Goal: Transaction & Acquisition: Register for event/course

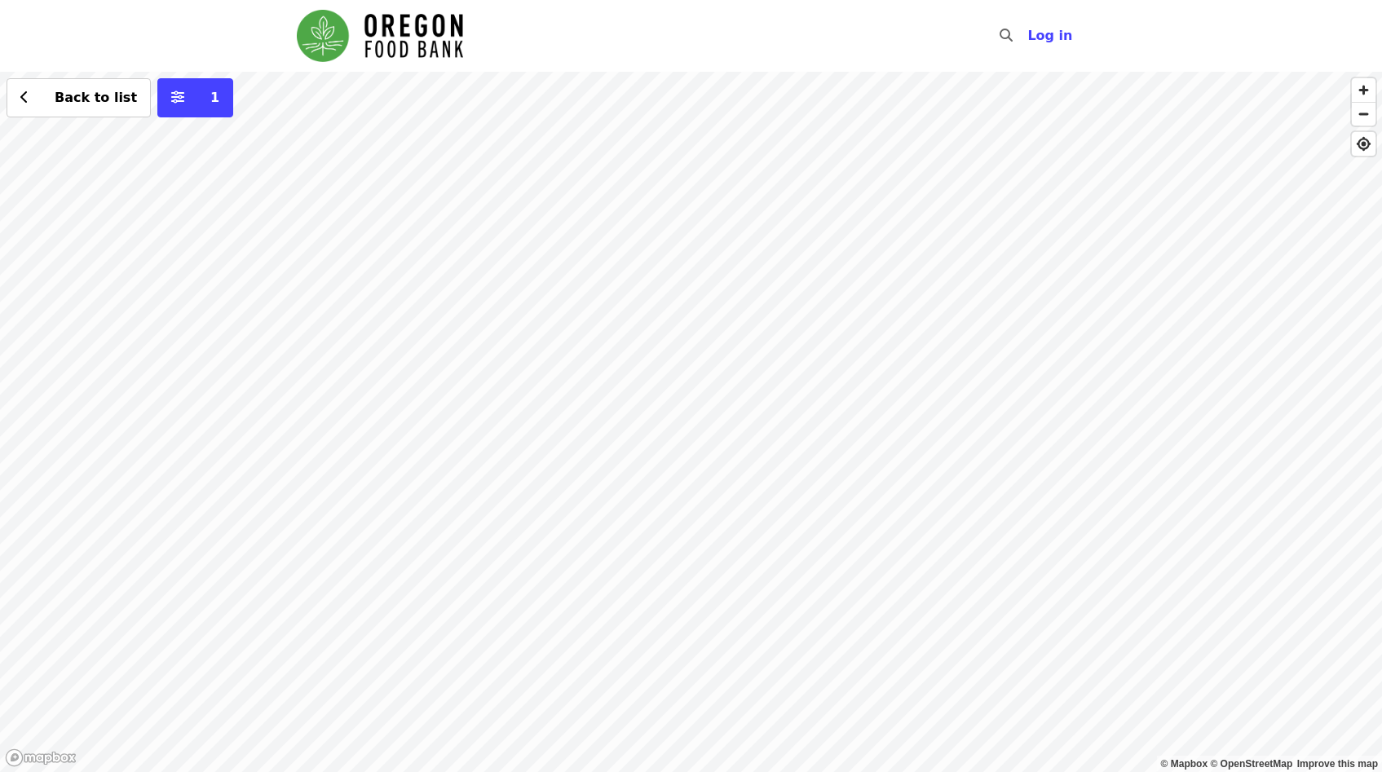
click at [525, 137] on div "Back to list 1" at bounding box center [691, 422] width 1382 height 700
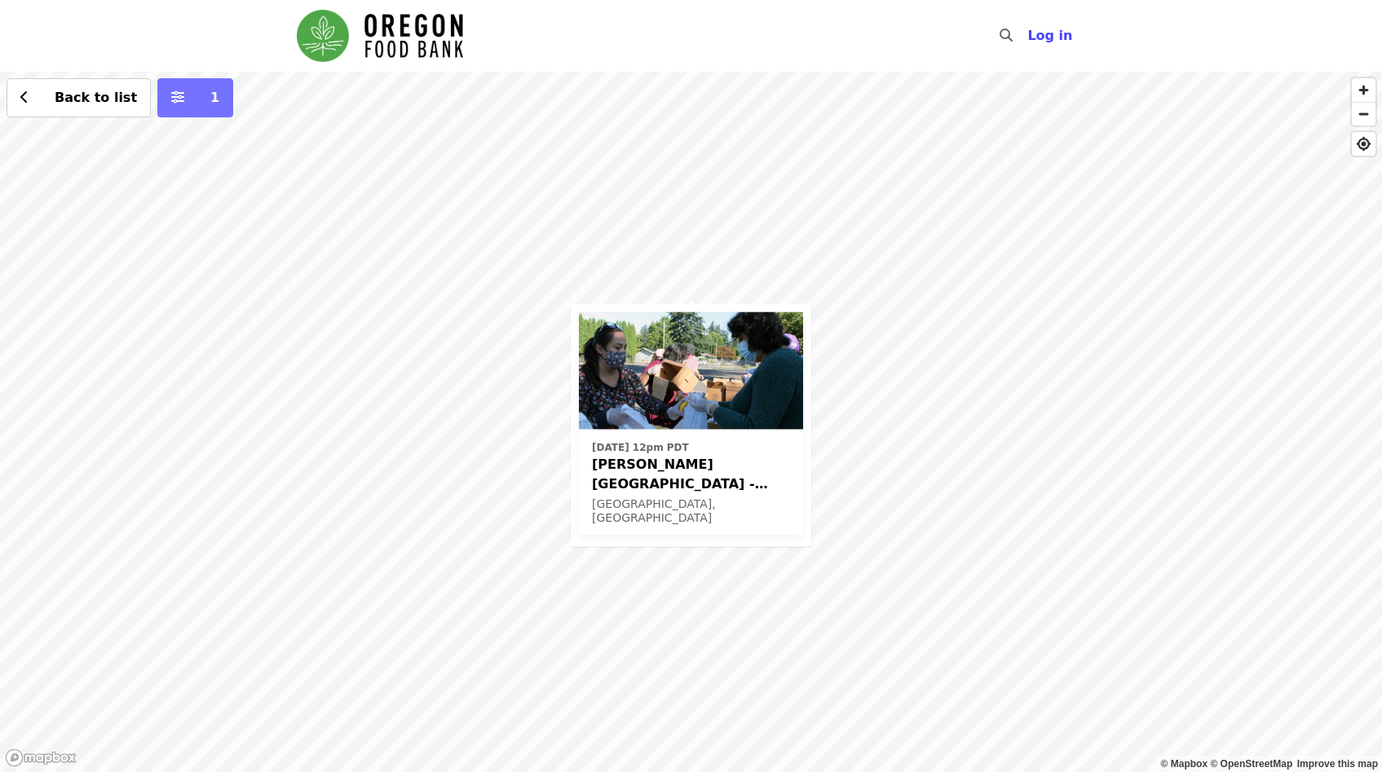
click at [174, 99] on button "1" at bounding box center [195, 97] width 76 height 39
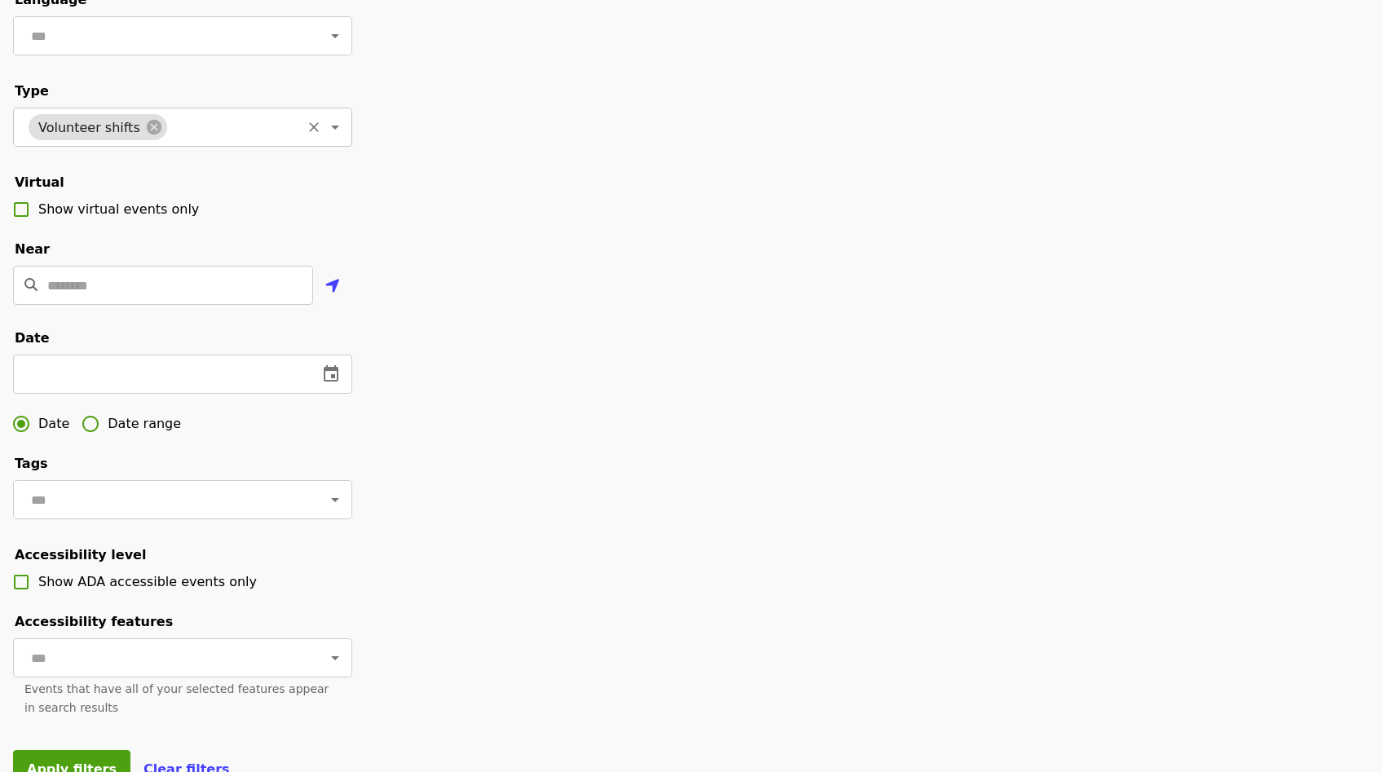
scroll to position [190, 0]
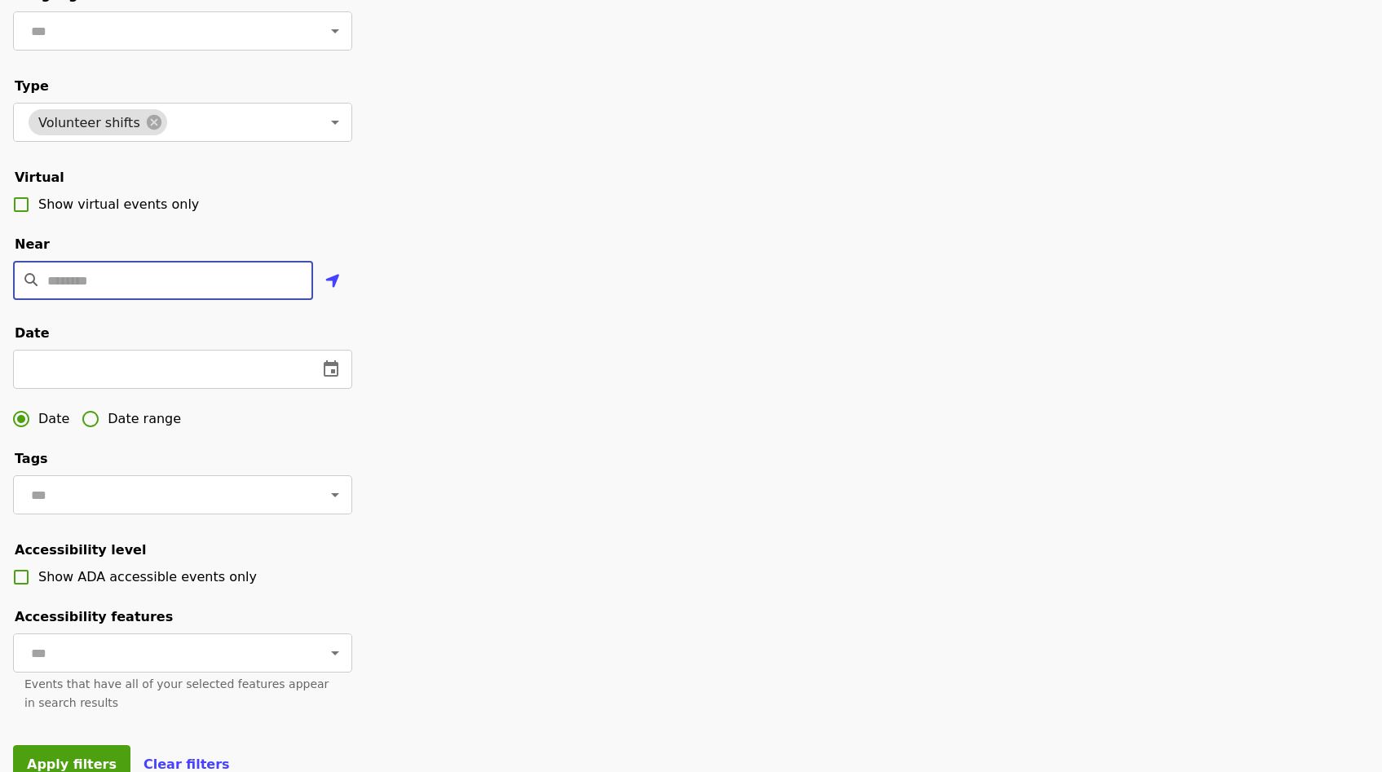
click at [82, 300] on input "Location" at bounding box center [180, 280] width 266 height 39
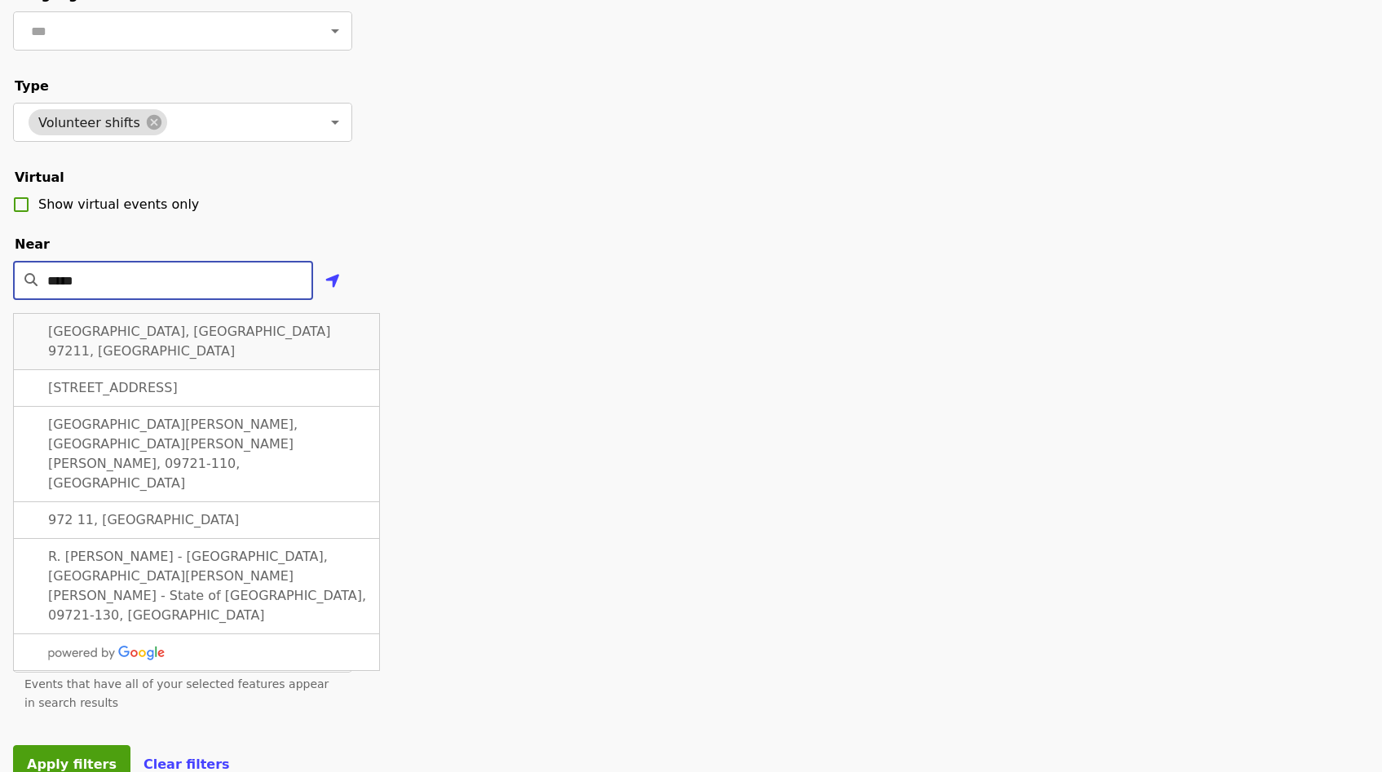
click at [101, 354] on span "Portland, OR 97211, USA" at bounding box center [189, 341] width 283 height 35
type input "**********"
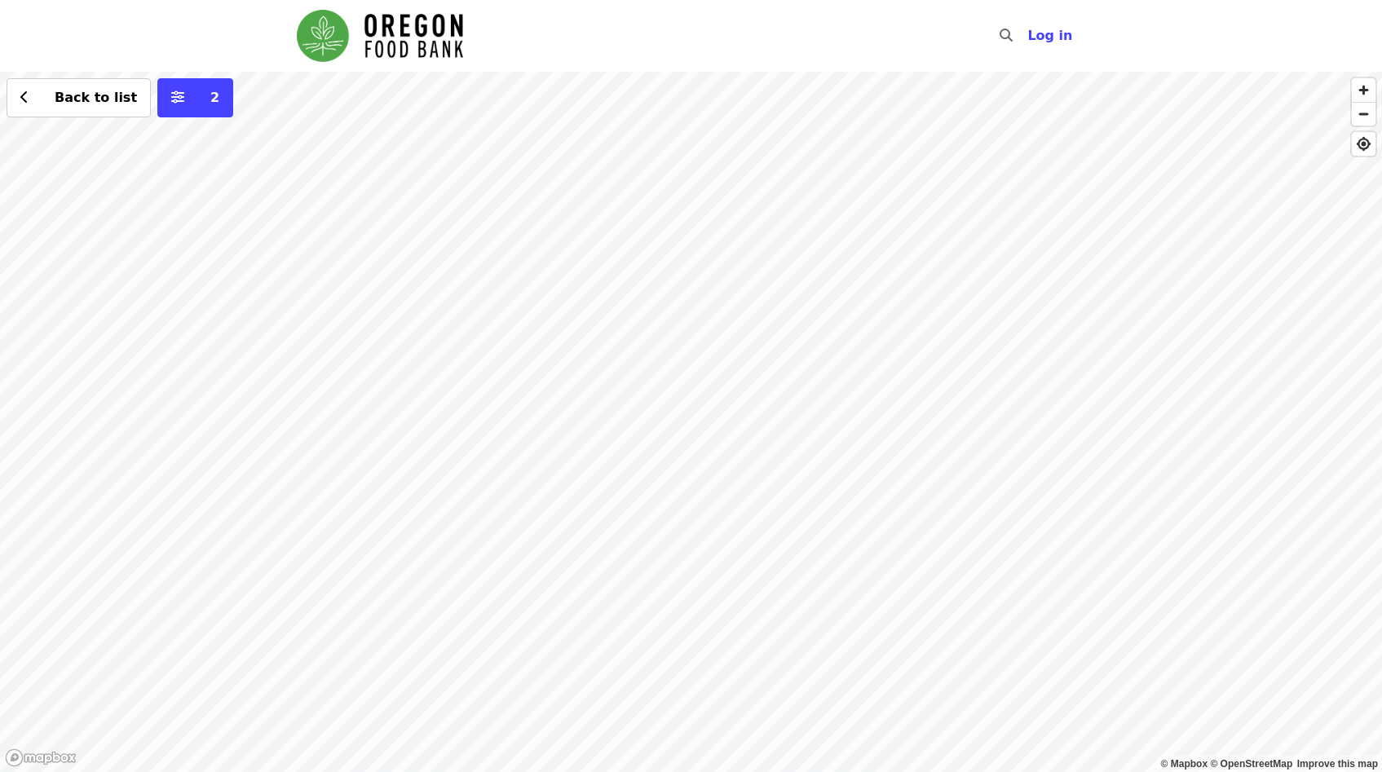
drag, startPoint x: 926, startPoint y: 497, endPoint x: 831, endPoint y: 379, distance: 151.3
click at [831, 379] on div "Back to list 2" at bounding box center [691, 422] width 1382 height 700
click at [608, 200] on div "Back to list 2" at bounding box center [691, 422] width 1382 height 700
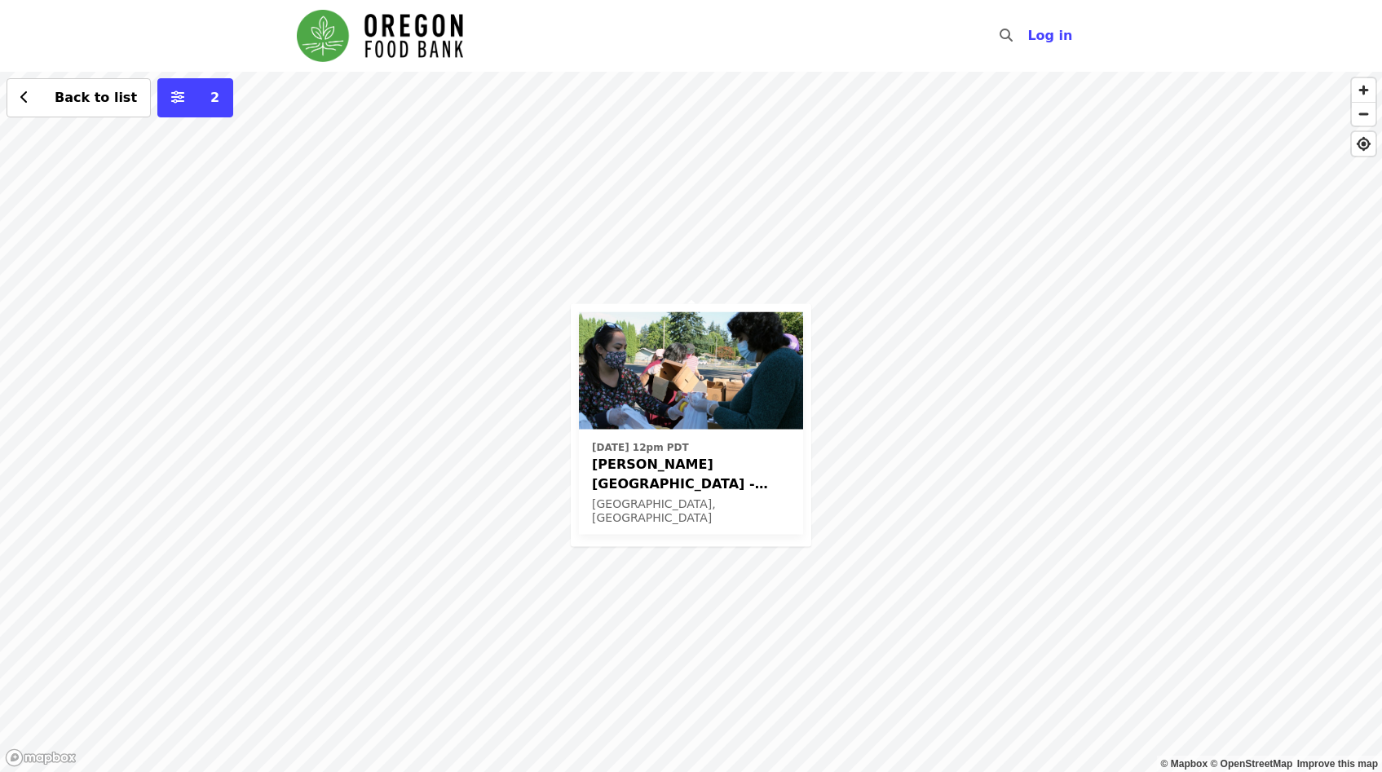
click at [466, 532] on div "Fri, Oct 3 @ 12pm PDT Sitton Elementary - Free Food Market (16+) Portland, OR B…" at bounding box center [691, 422] width 1382 height 700
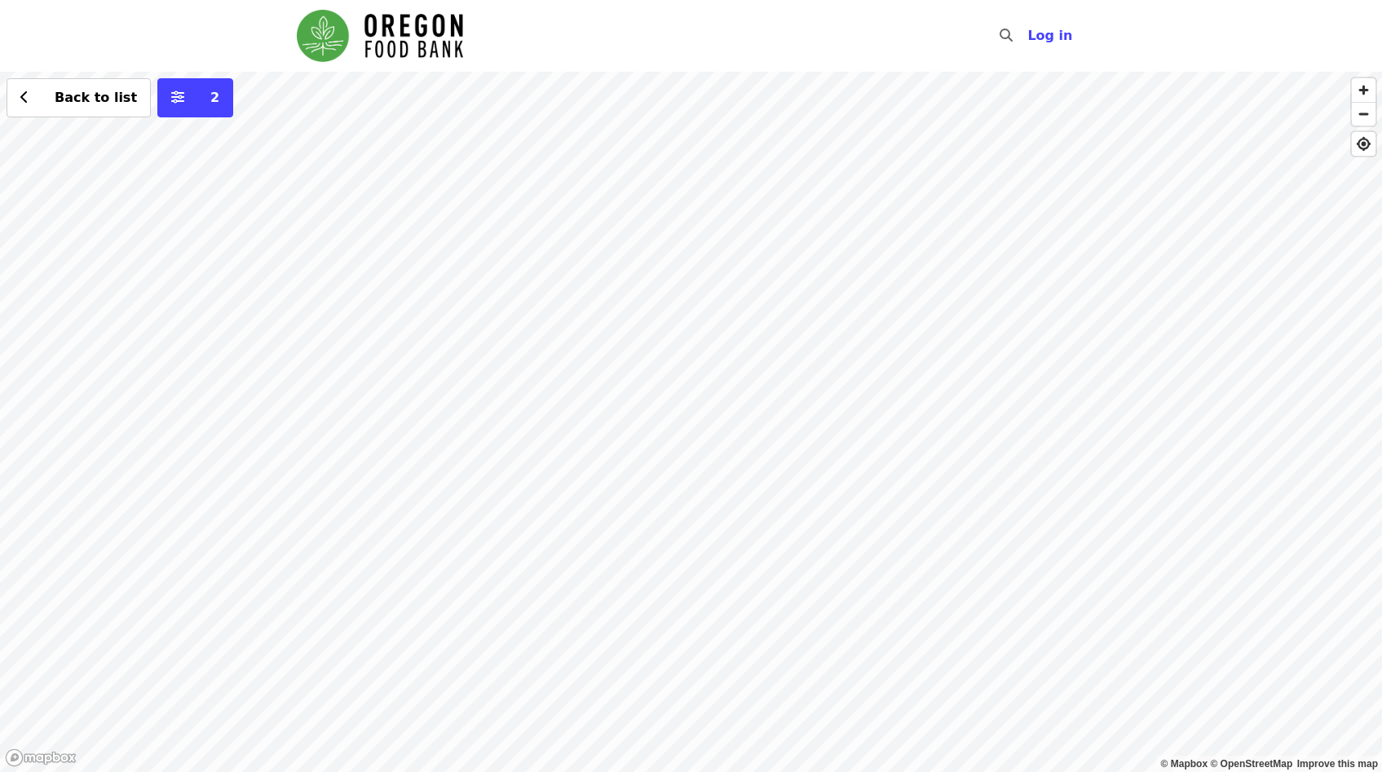
drag, startPoint x: 742, startPoint y: 567, endPoint x: 677, endPoint y: 479, distance: 108.9
click at [677, 479] on div "Back to list 2" at bounding box center [691, 422] width 1382 height 700
click at [749, 413] on div "Back to list 2" at bounding box center [691, 422] width 1382 height 700
click at [893, 134] on div "Back to list 2" at bounding box center [691, 422] width 1382 height 700
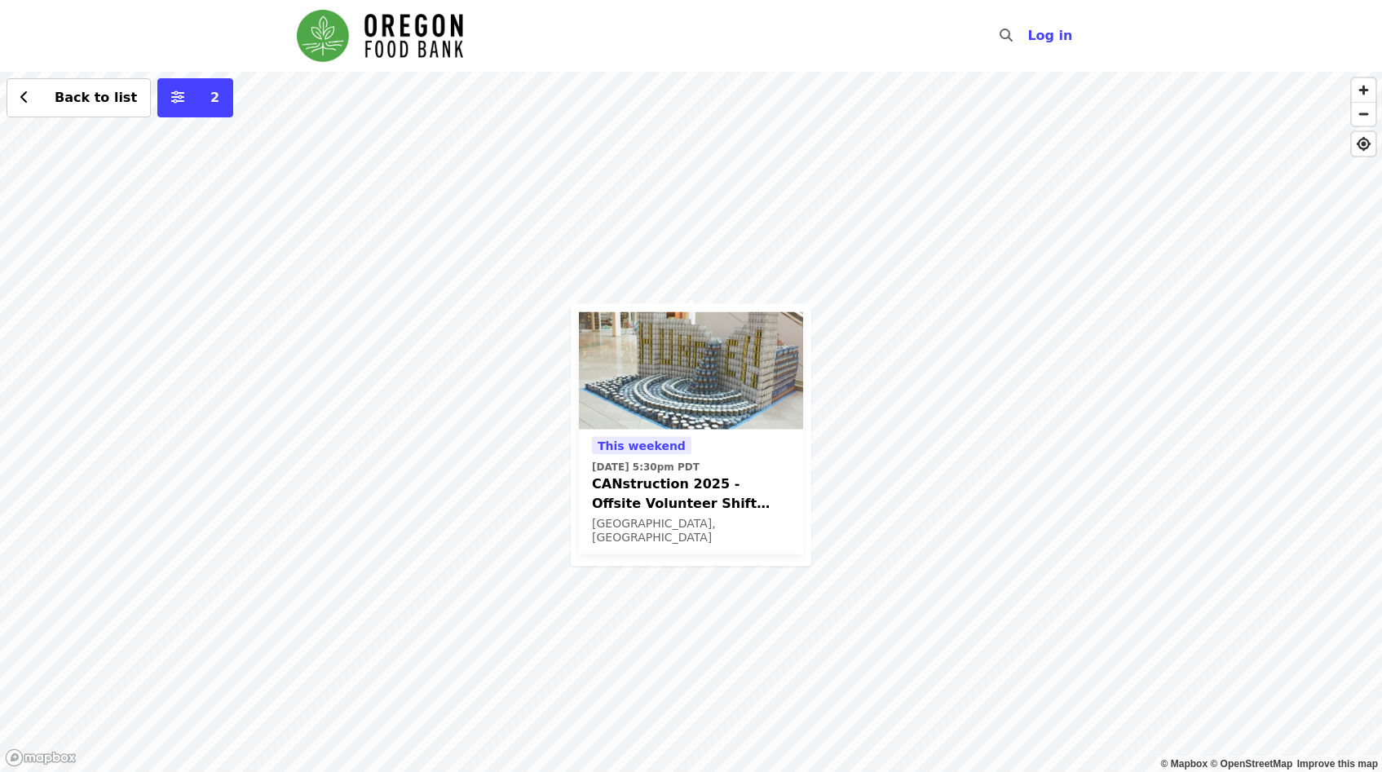
click at [408, 585] on div "This weekend Sun, Sep 14 @ 5:30pm PDT CANstruction 2025 - Offsite Volunteer Shi…" at bounding box center [691, 422] width 1382 height 700
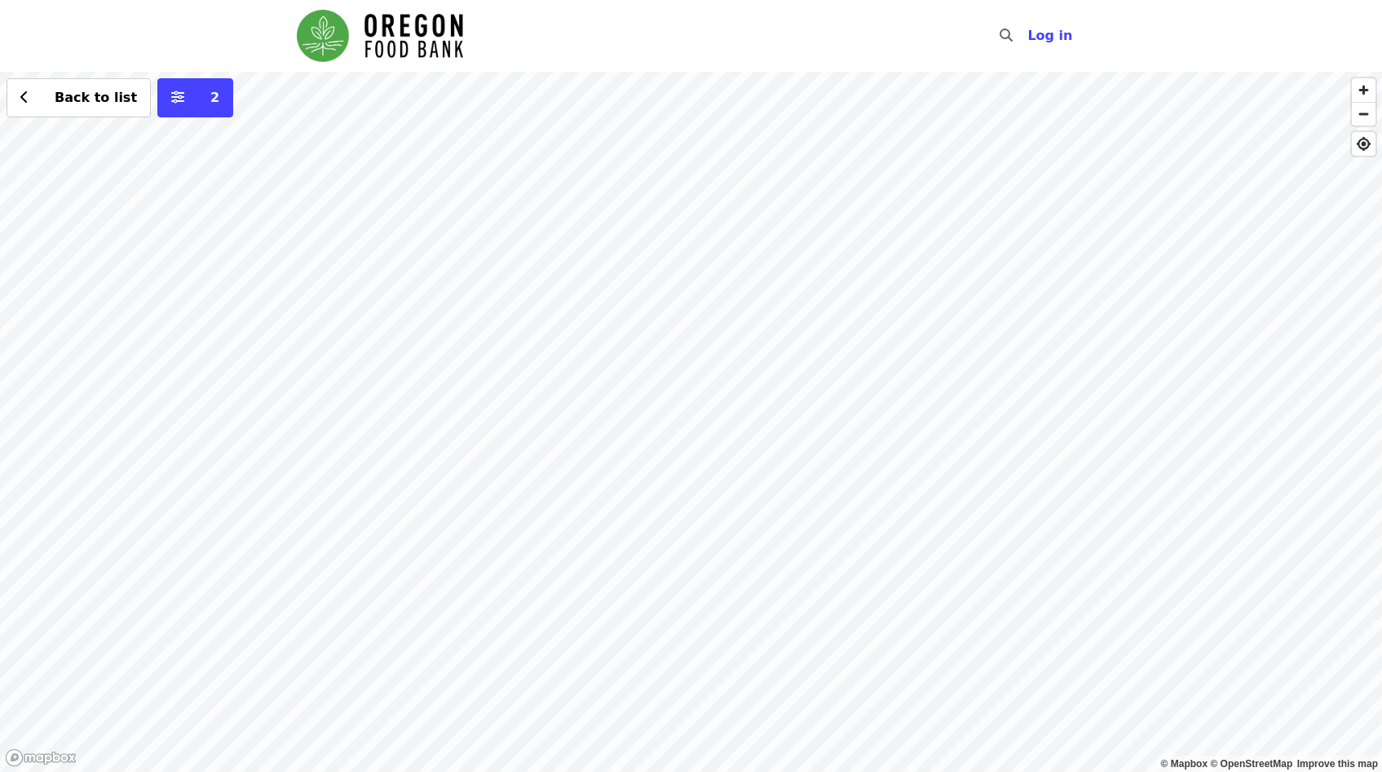
click at [408, 581] on div "Back to list 2" at bounding box center [691, 422] width 1382 height 700
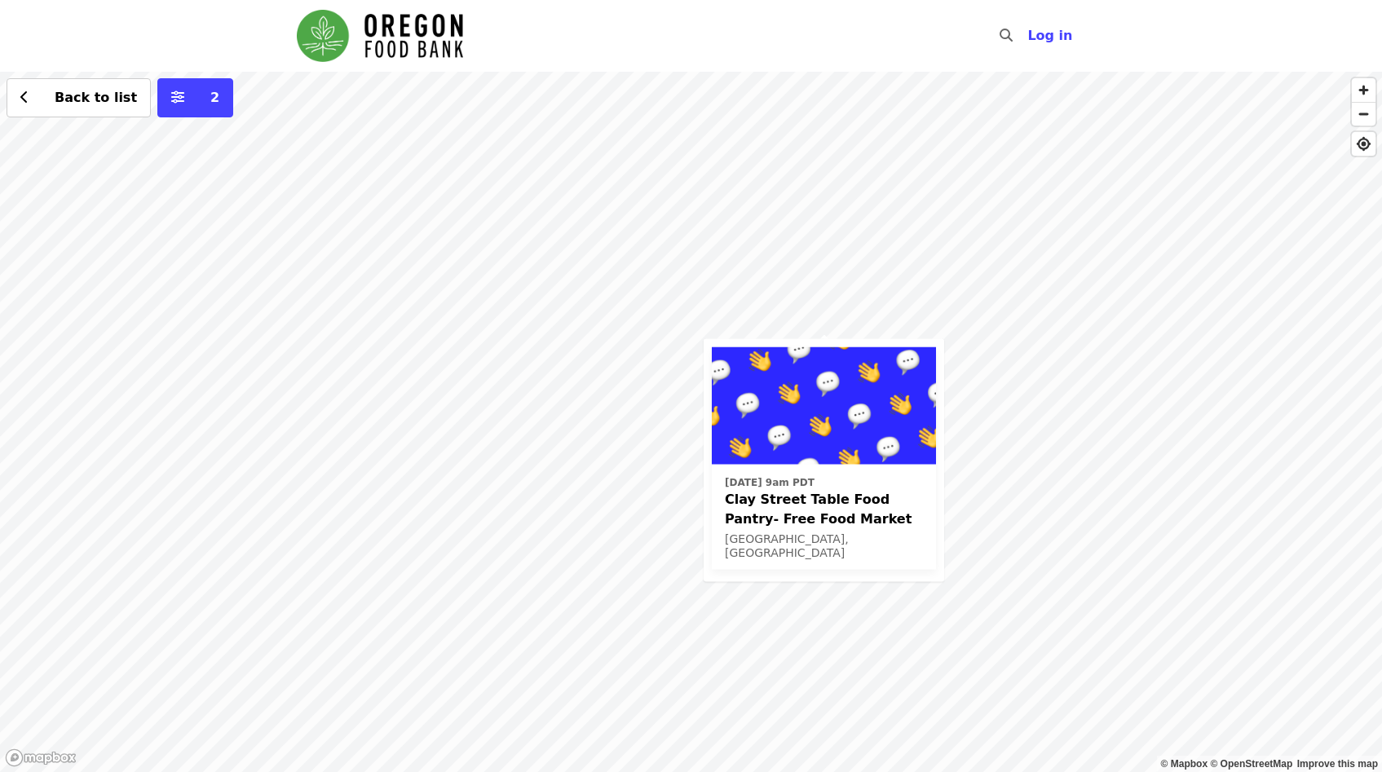
click at [1032, 563] on div "Thu, Sep 18 @ 9am PDT Clay Street Table Food Pantry- Free Food Market Portland,…" at bounding box center [691, 422] width 1382 height 700
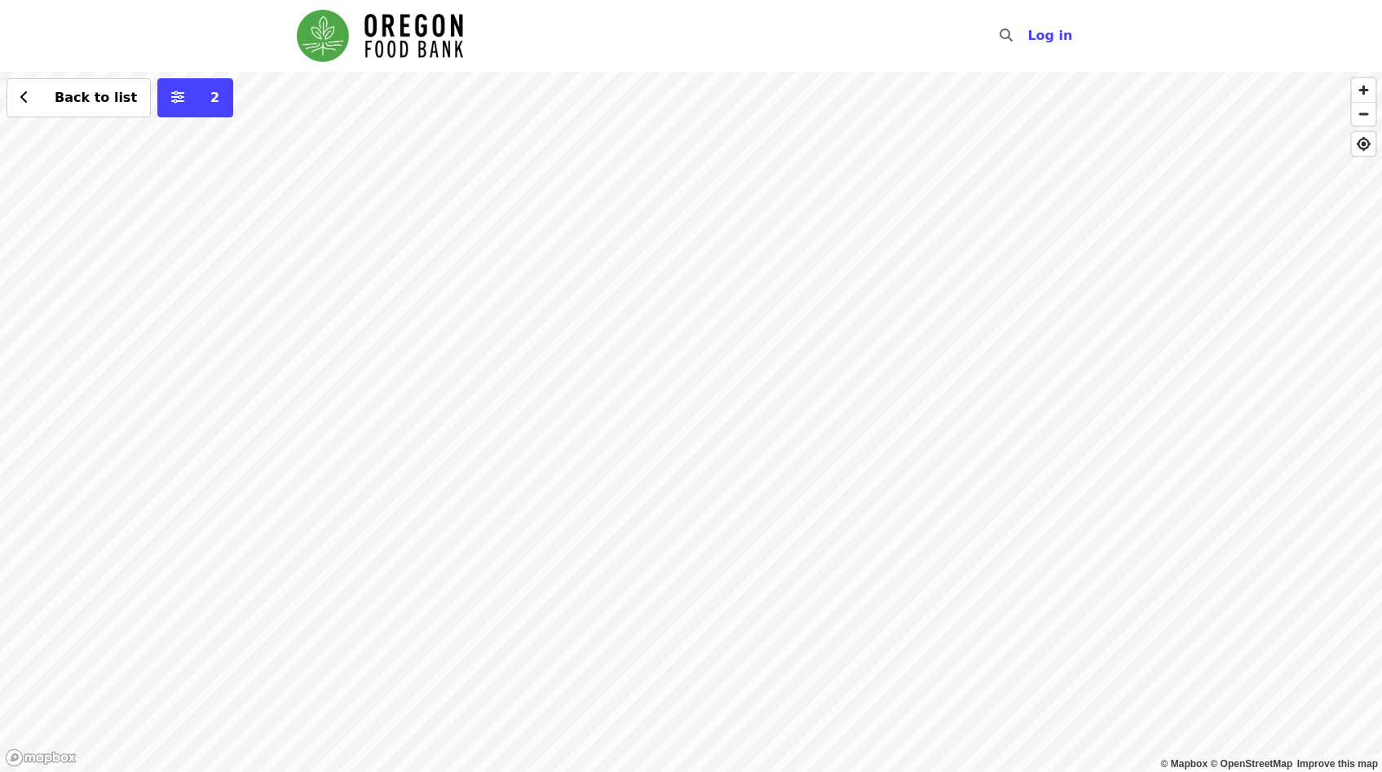
drag, startPoint x: 744, startPoint y: 333, endPoint x: 732, endPoint y: 504, distance: 170.8
click at [732, 504] on div "Back to list 2" at bounding box center [691, 422] width 1382 height 700
click at [943, 264] on div "Back to list 2" at bounding box center [691, 422] width 1382 height 700
click at [656, 400] on div "Back to list 2" at bounding box center [691, 422] width 1382 height 700
click at [721, 470] on div "See 4 actions at this location Back to list 2" at bounding box center [691, 422] width 1382 height 700
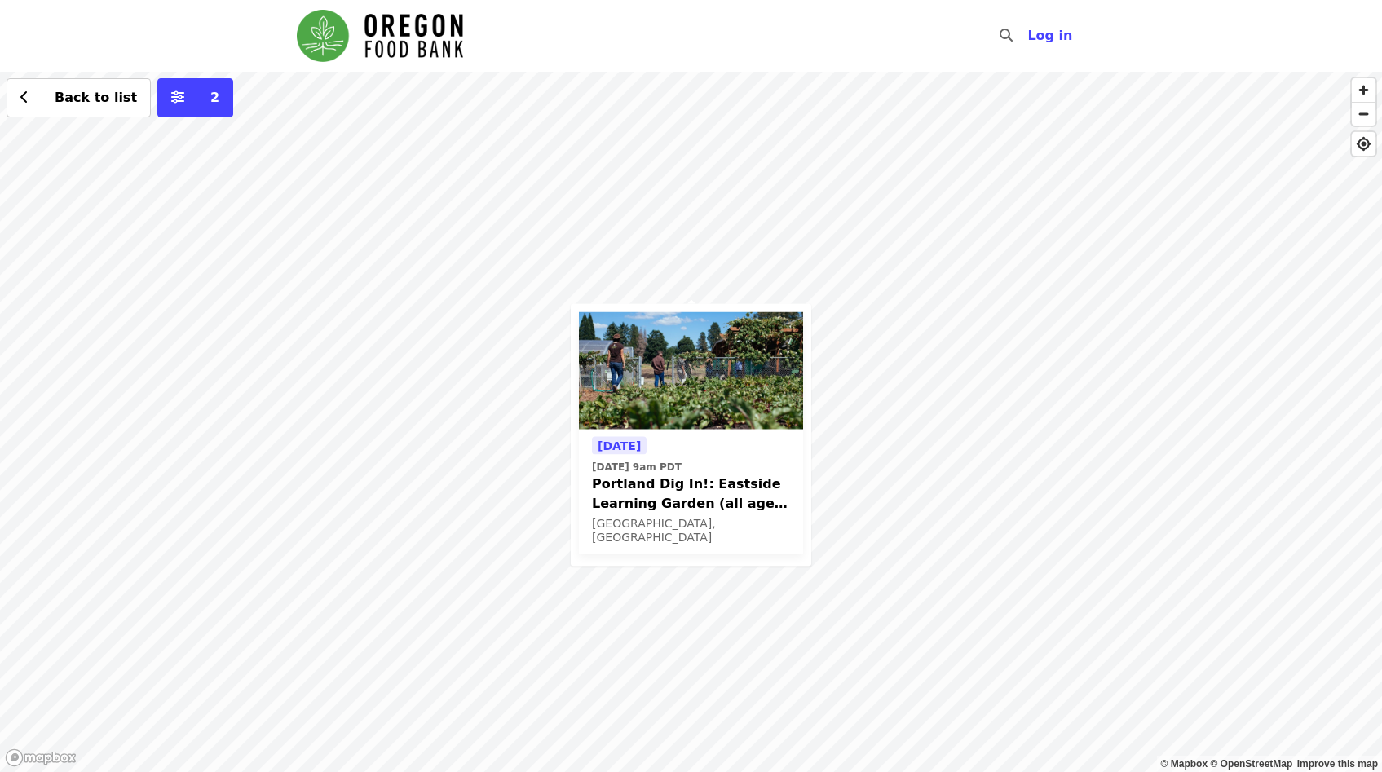
click at [618, 229] on div "Tomorrow Sat, Sep 13 @ 9am PDT Portland Dig In!: Eastside Learning Garden (all …" at bounding box center [691, 422] width 1382 height 700
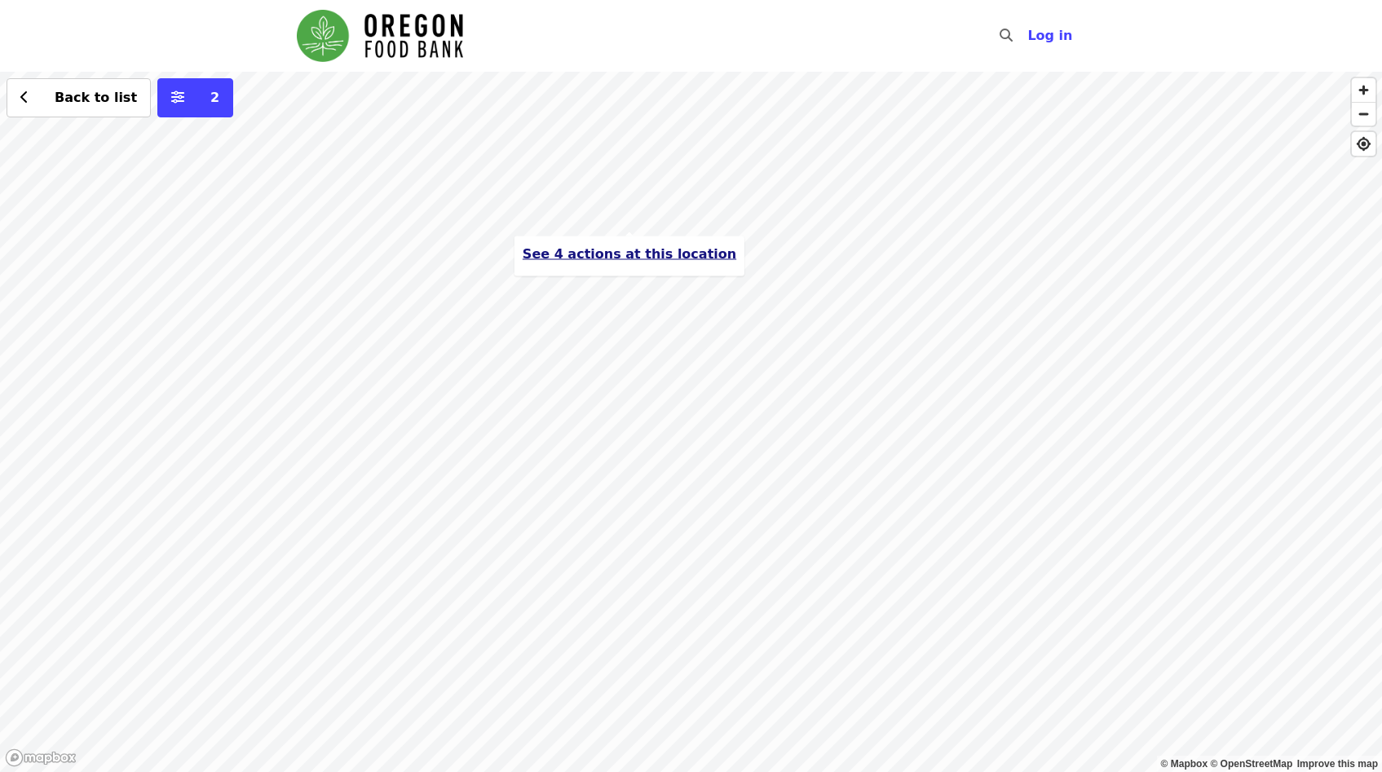
click at [604, 255] on span "See 4 actions at this location" at bounding box center [630, 253] width 214 height 15
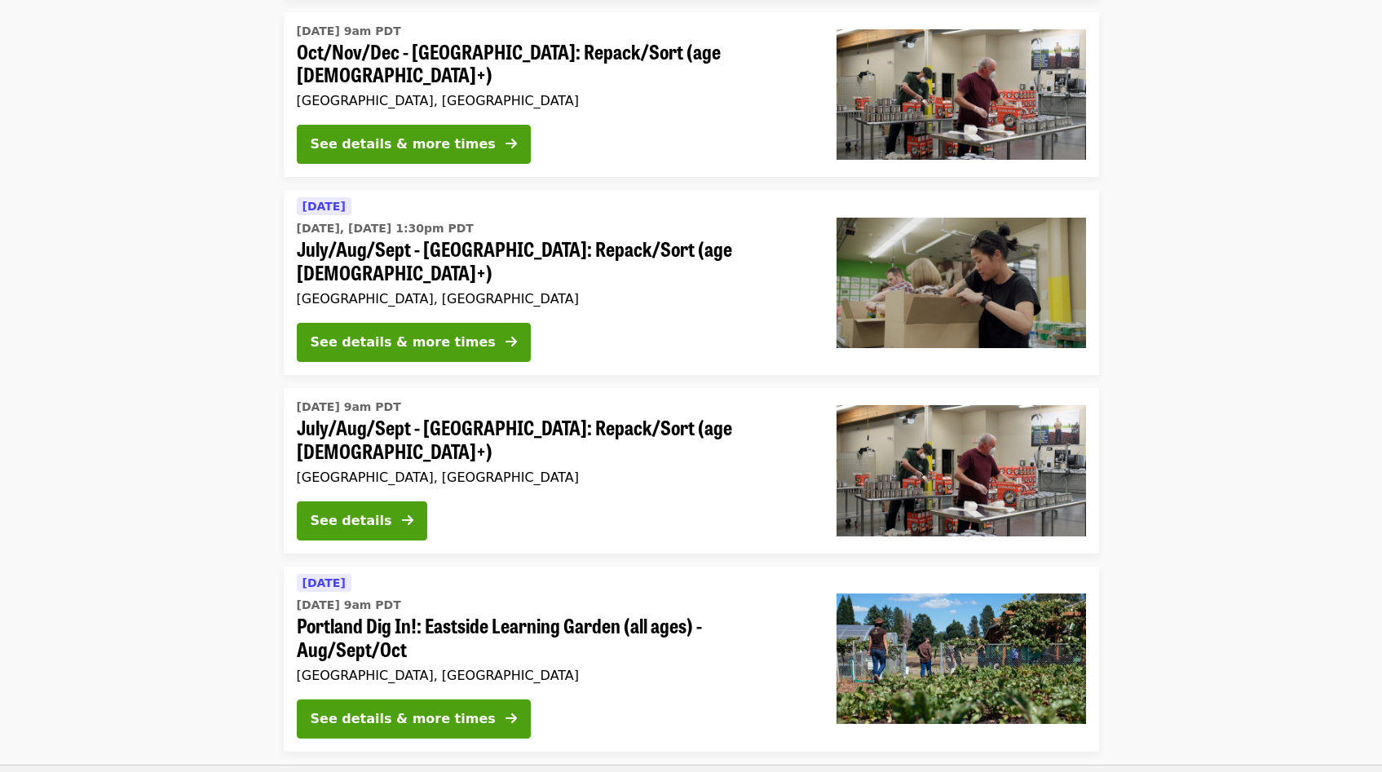
scroll to position [351, 0]
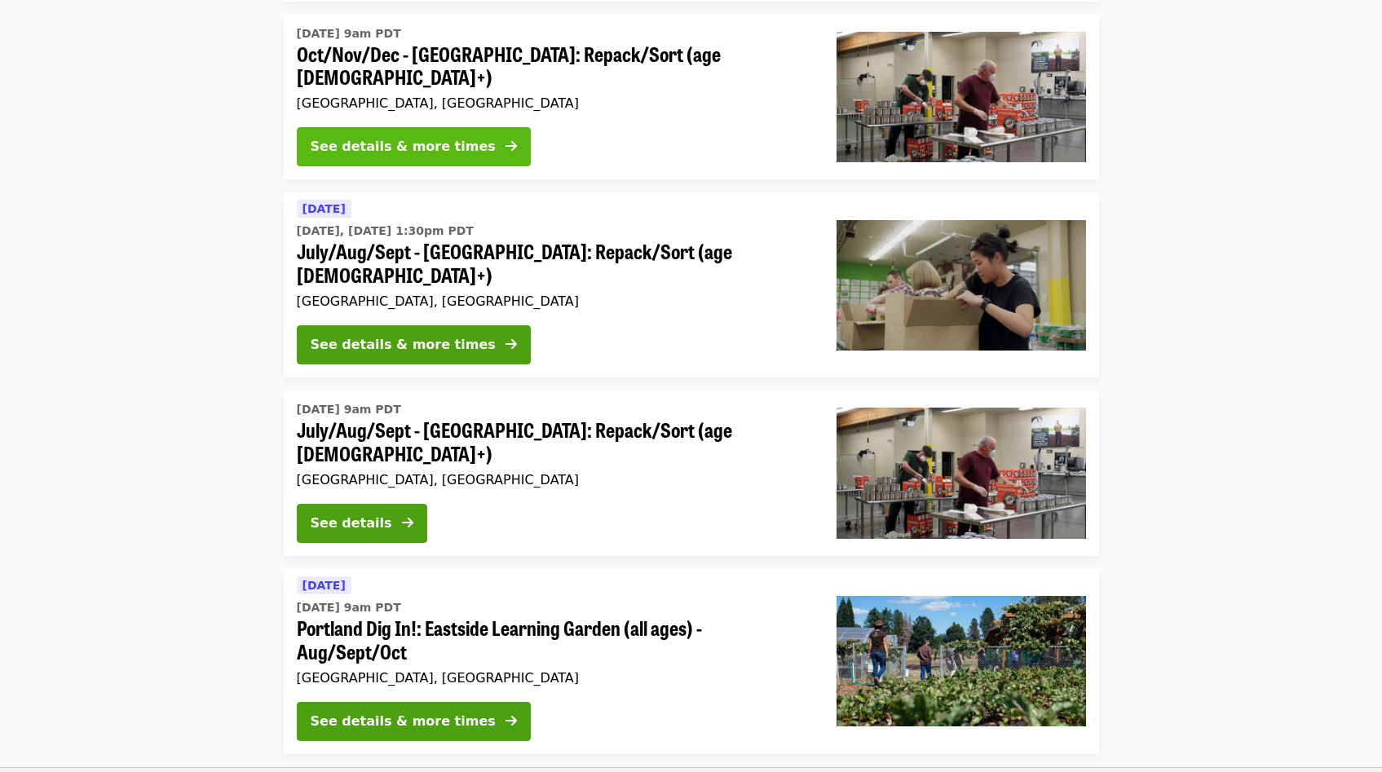
click at [422, 137] on div "See details & more times" at bounding box center [403, 147] width 185 height 20
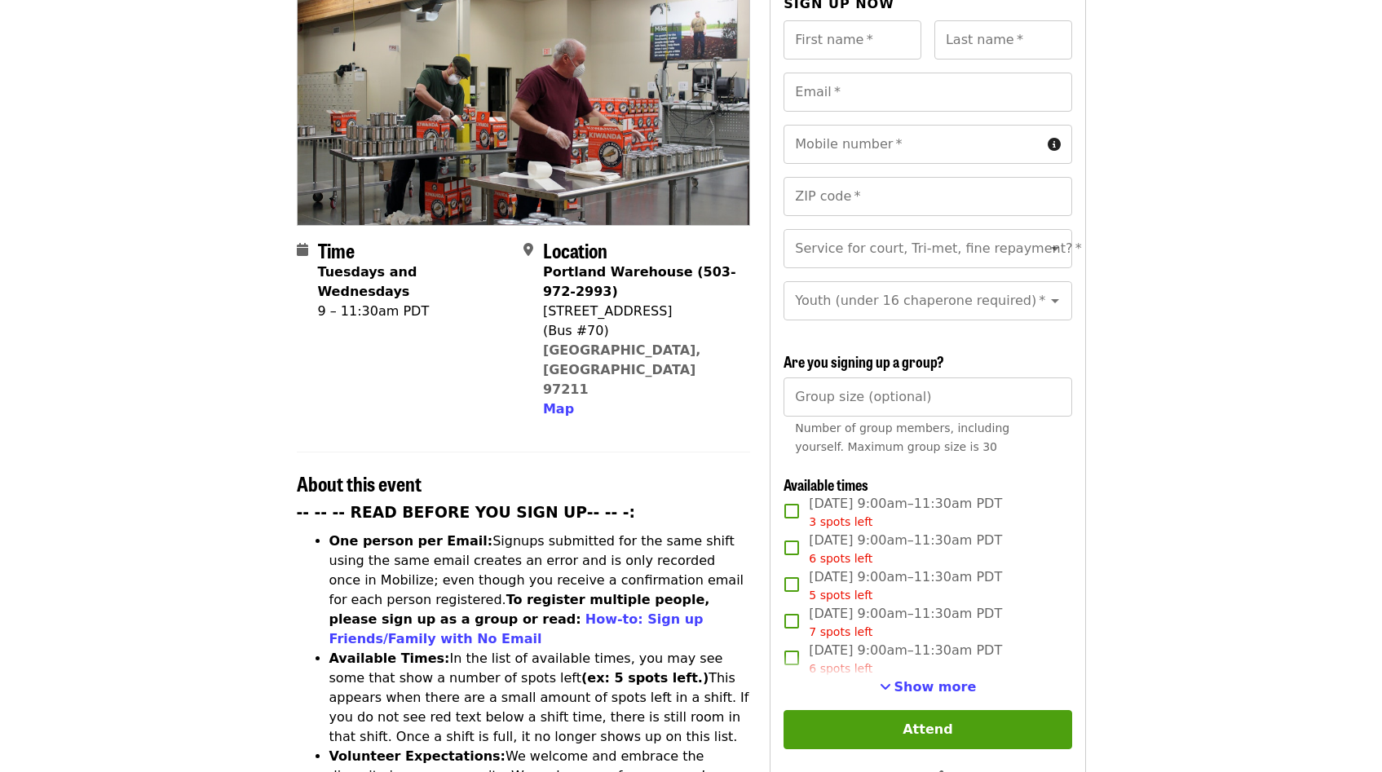
scroll to position [378, 0]
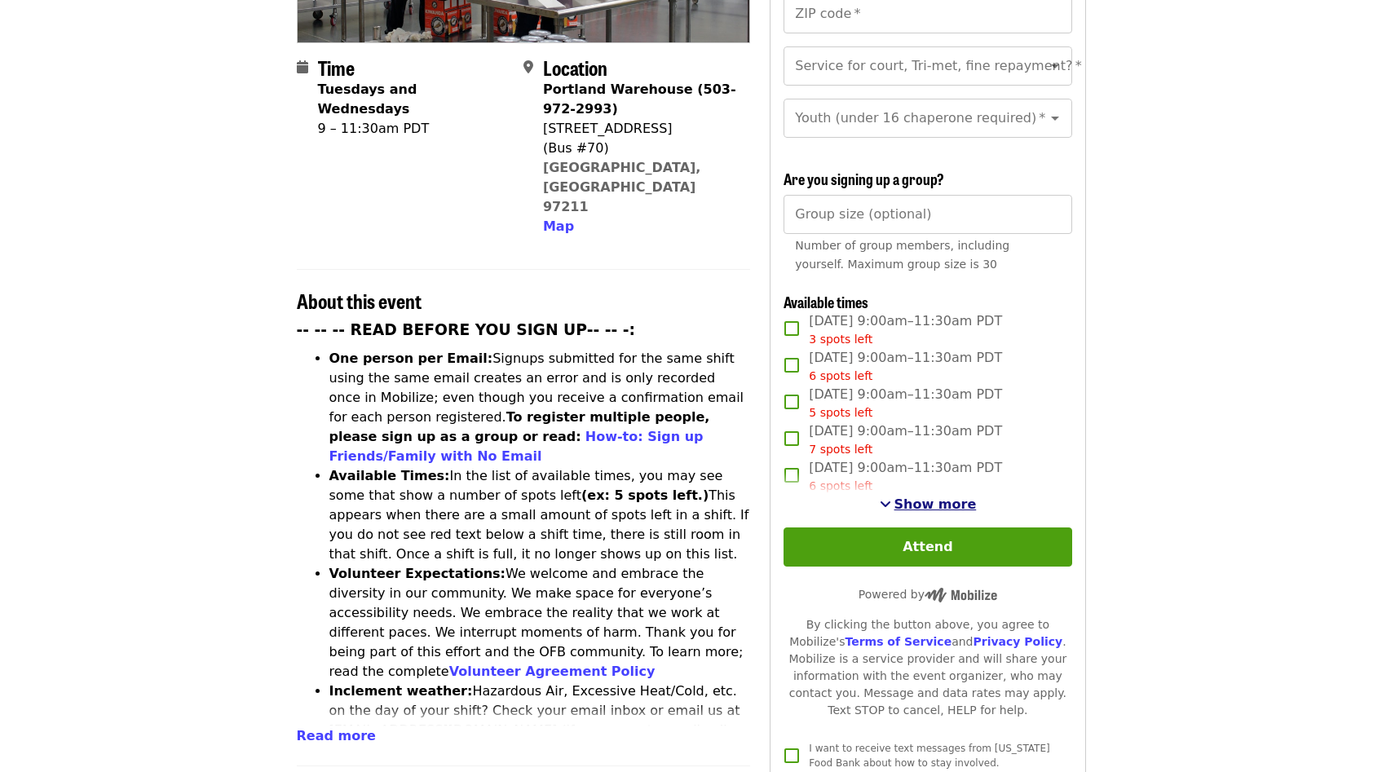
click at [930, 497] on span "Show more" at bounding box center [935, 504] width 82 height 15
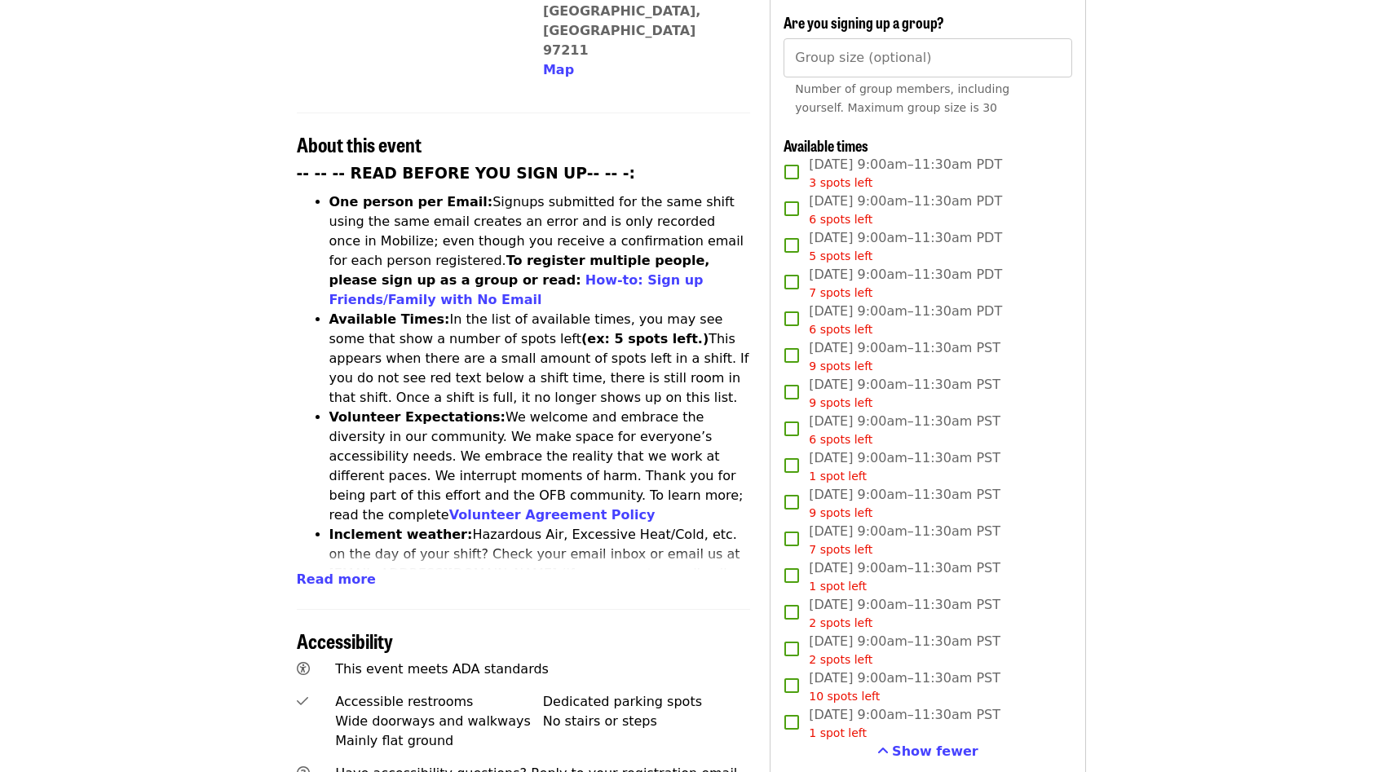
scroll to position [0, 0]
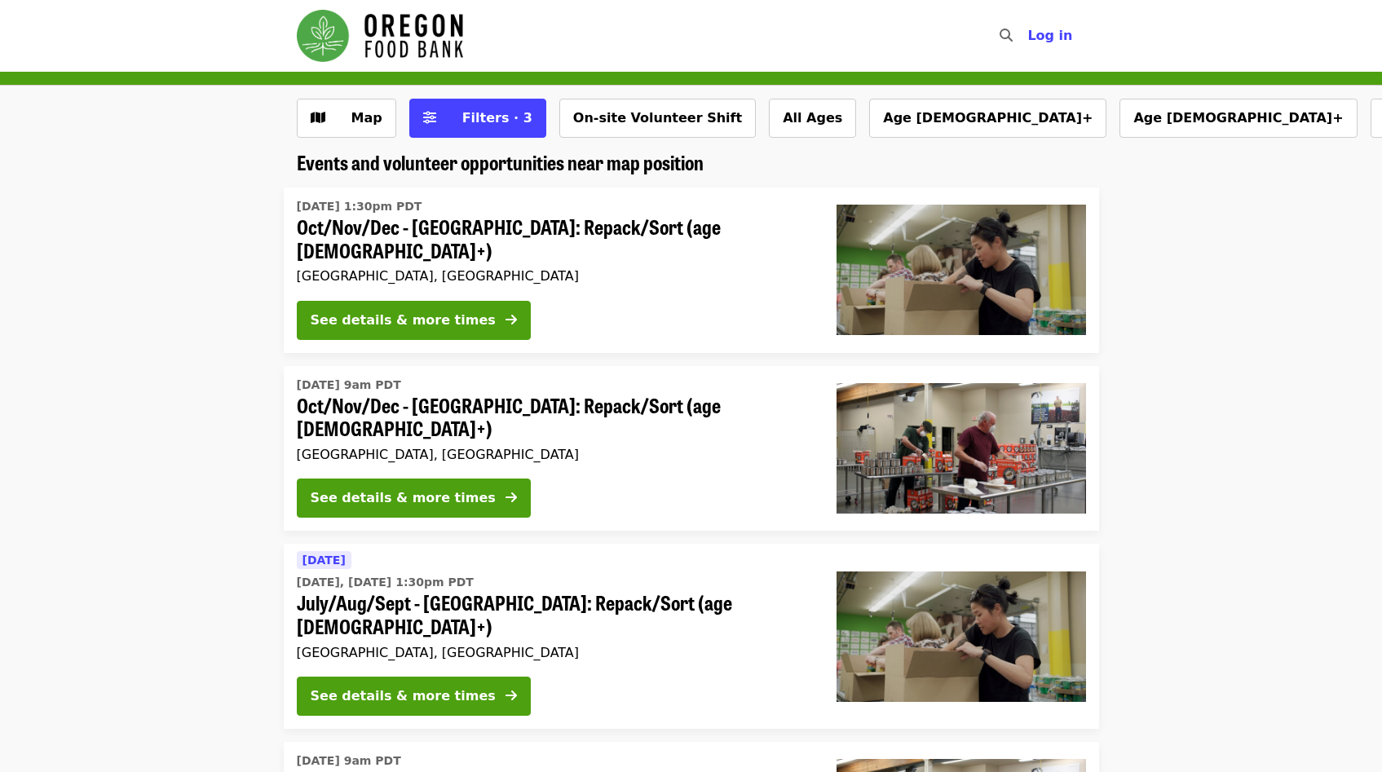
click at [419, 15] on img "Main navigation" at bounding box center [380, 36] width 166 height 52
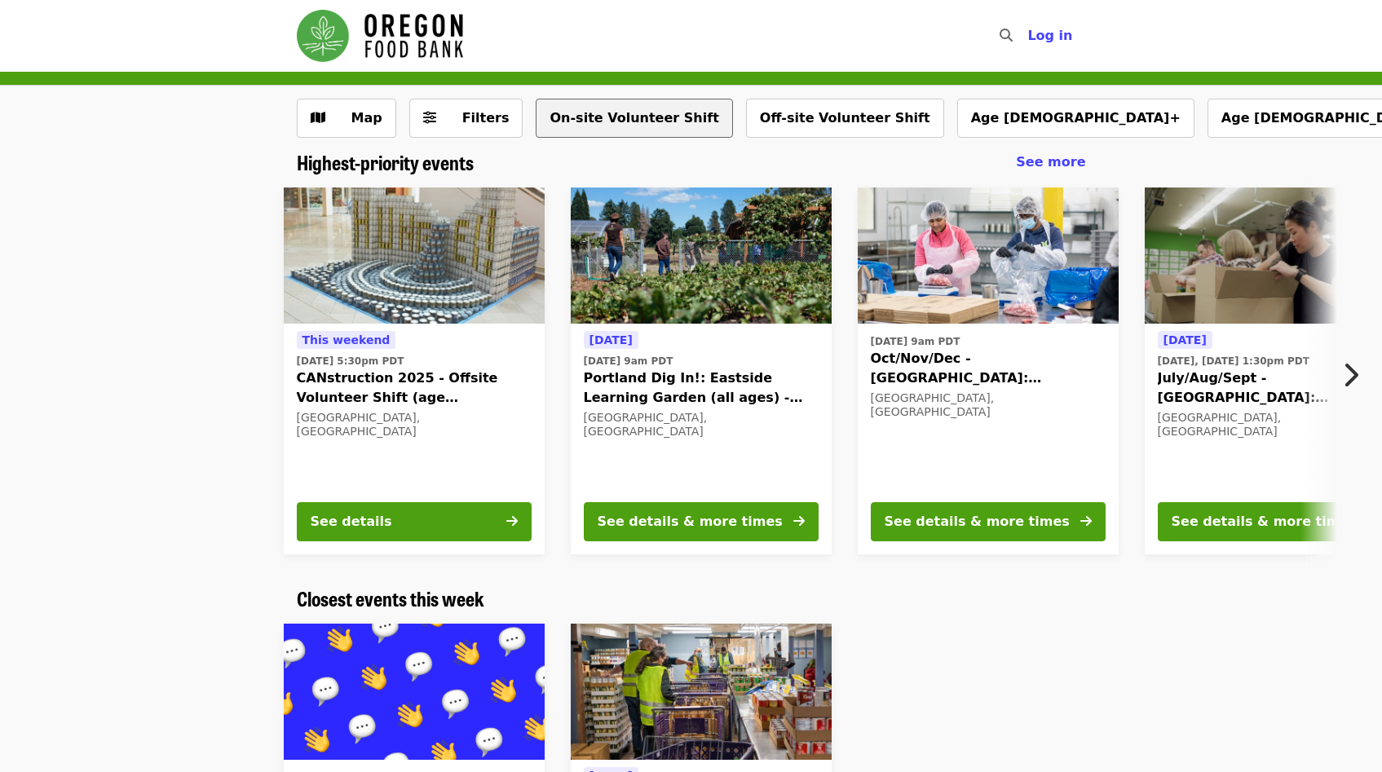
click at [576, 123] on button "On-site Volunteer Shift" at bounding box center [634, 118] width 197 height 39
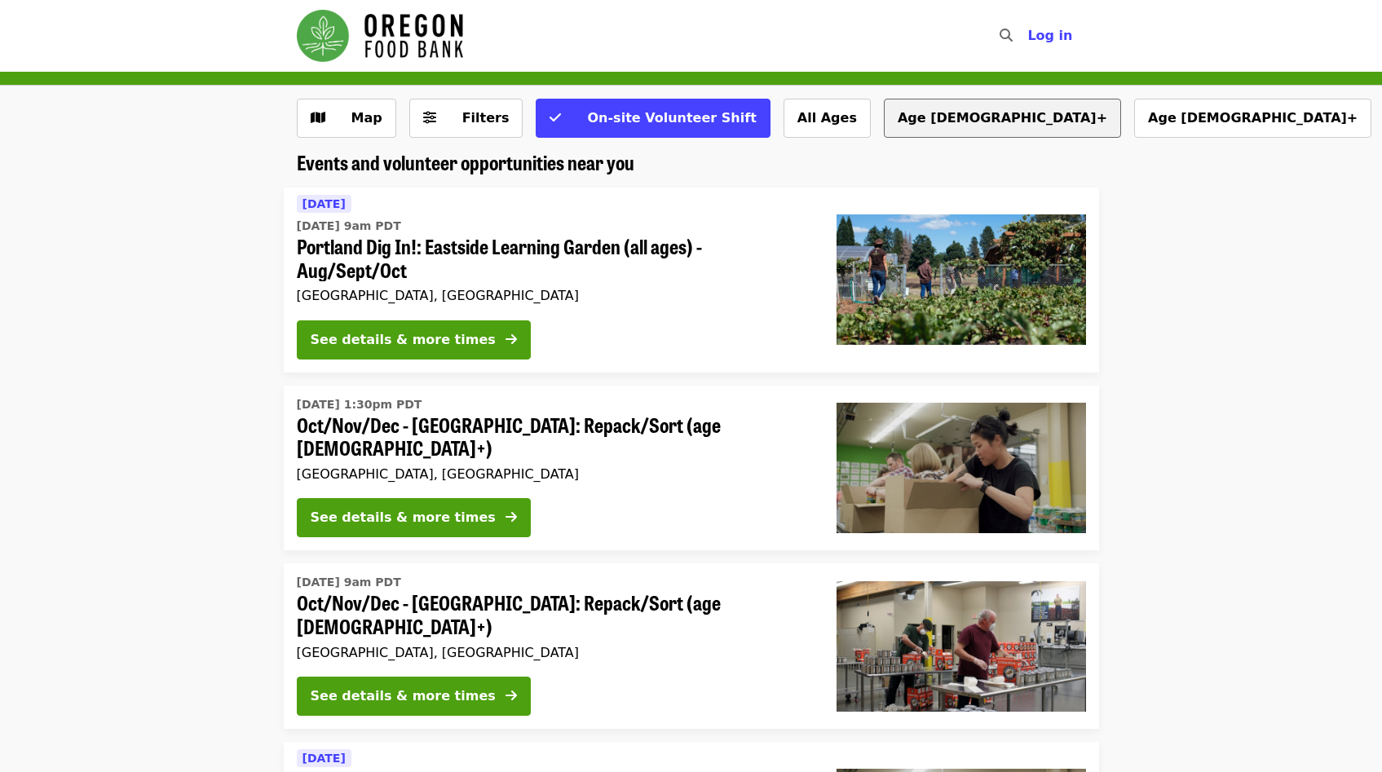
click at [884, 117] on button "Age [DEMOGRAPHIC_DATA]+" at bounding box center [1002, 118] width 237 height 39
